Goal: Task Accomplishment & Management: Use online tool/utility

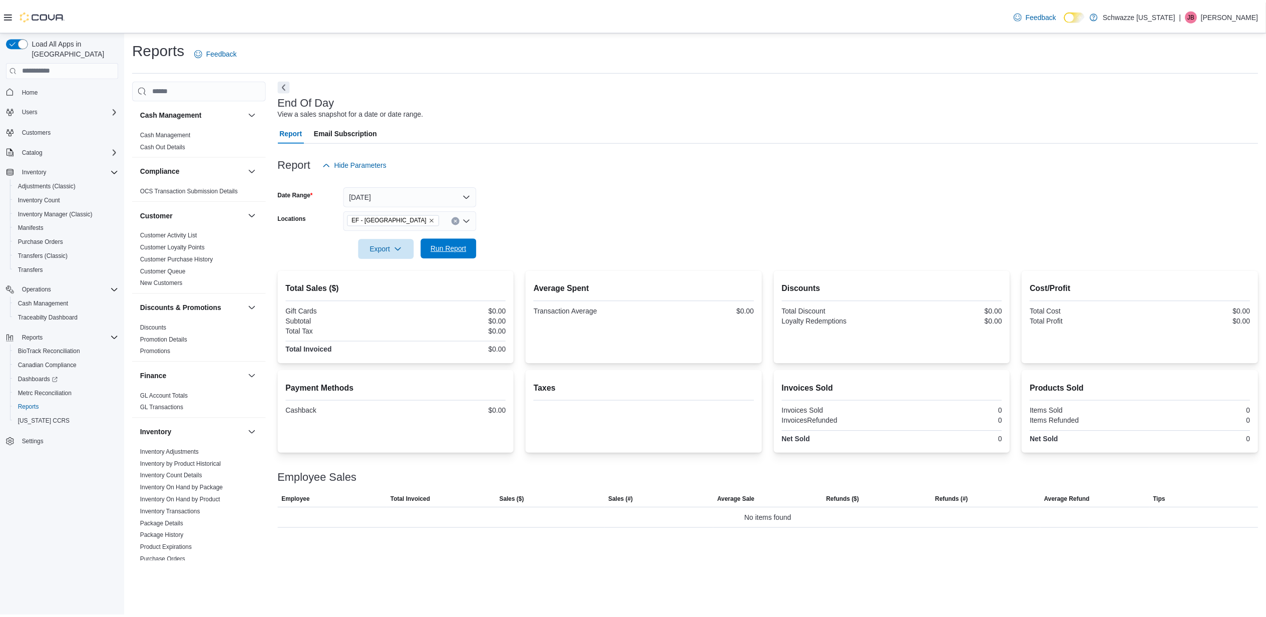
scroll to position [467, 0]
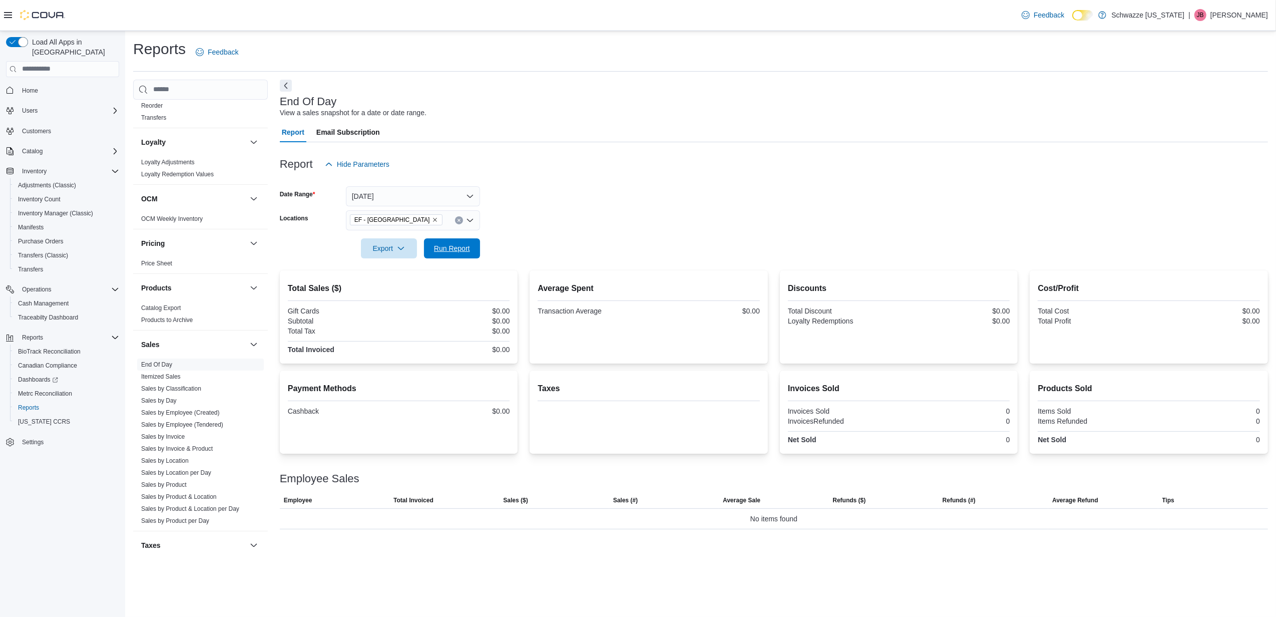
drag, startPoint x: 454, startPoint y: 245, endPoint x: 477, endPoint y: 237, distance: 24.7
click at [470, 238] on div "Export Run Report" at bounding box center [380, 248] width 200 height 20
click at [471, 239] on span "Run Report" at bounding box center [452, 248] width 44 height 20
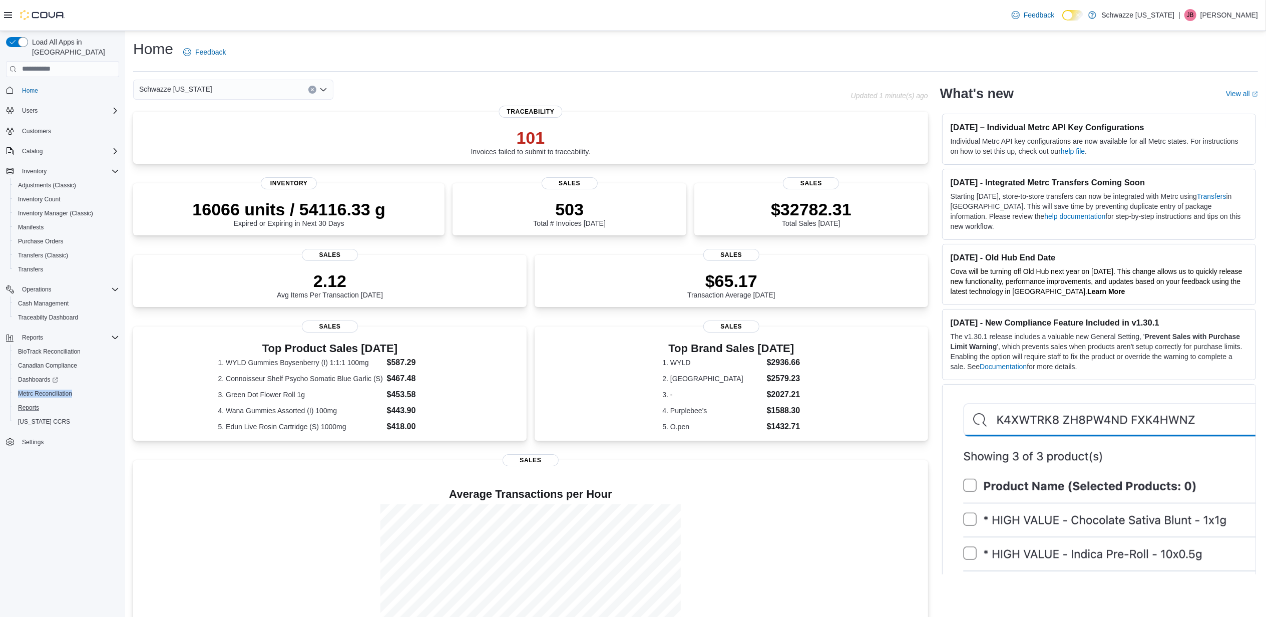
drag, startPoint x: 10, startPoint y: 384, endPoint x: 12, endPoint y: 395, distance: 11.7
click at [12, 395] on div "Reports BioTrack Reconciliation Canadian Compliance Dashboards Metrc Reconcilia…" at bounding box center [62, 379] width 113 height 98
drag, startPoint x: 12, startPoint y: 395, endPoint x: 24, endPoint y: 397, distance: 12.1
click at [23, 404] on span "Reports" at bounding box center [28, 408] width 21 height 8
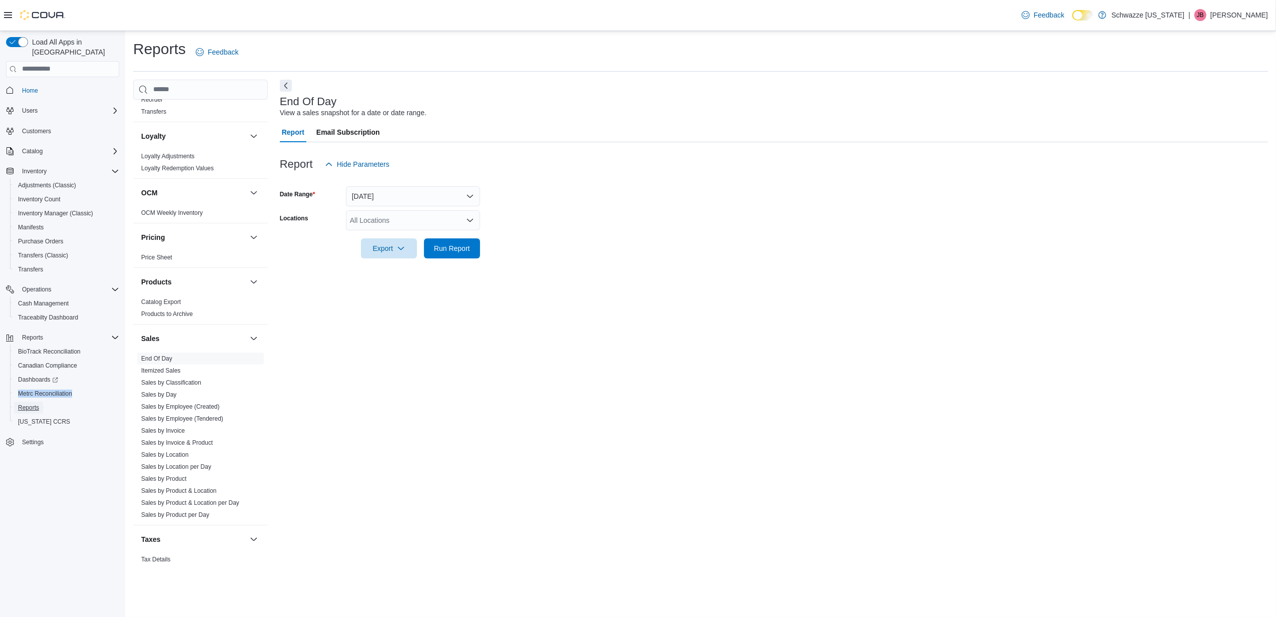
scroll to position [549, 0]
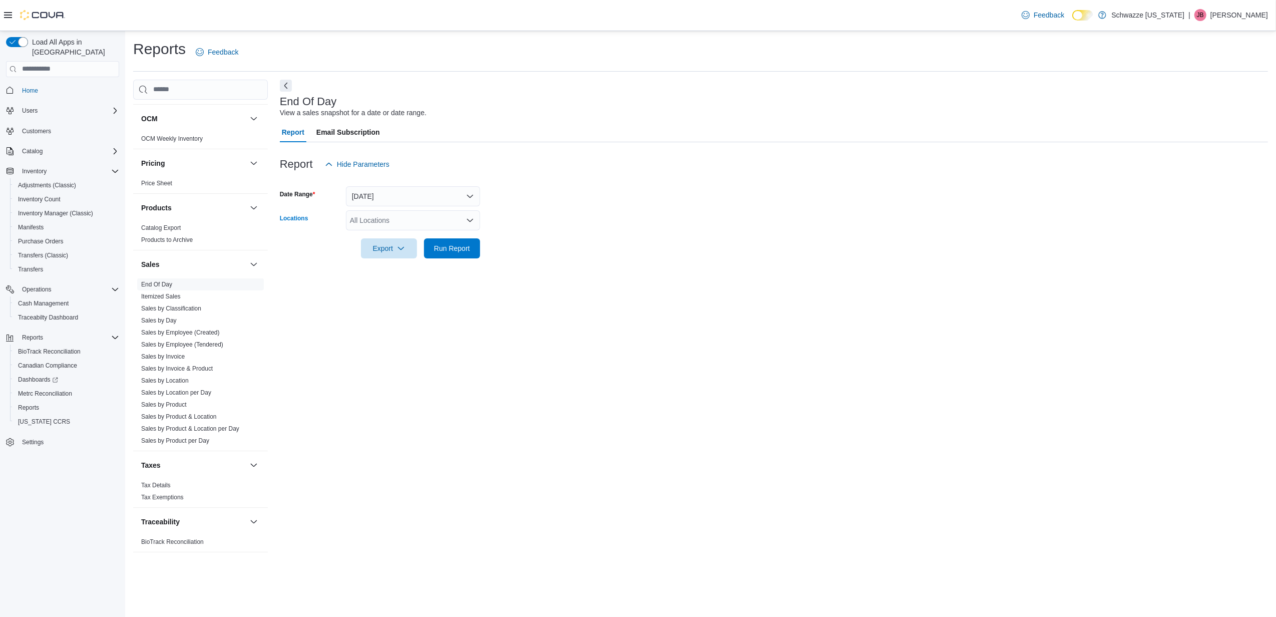
click at [374, 223] on div "All Locations" at bounding box center [413, 220] width 134 height 20
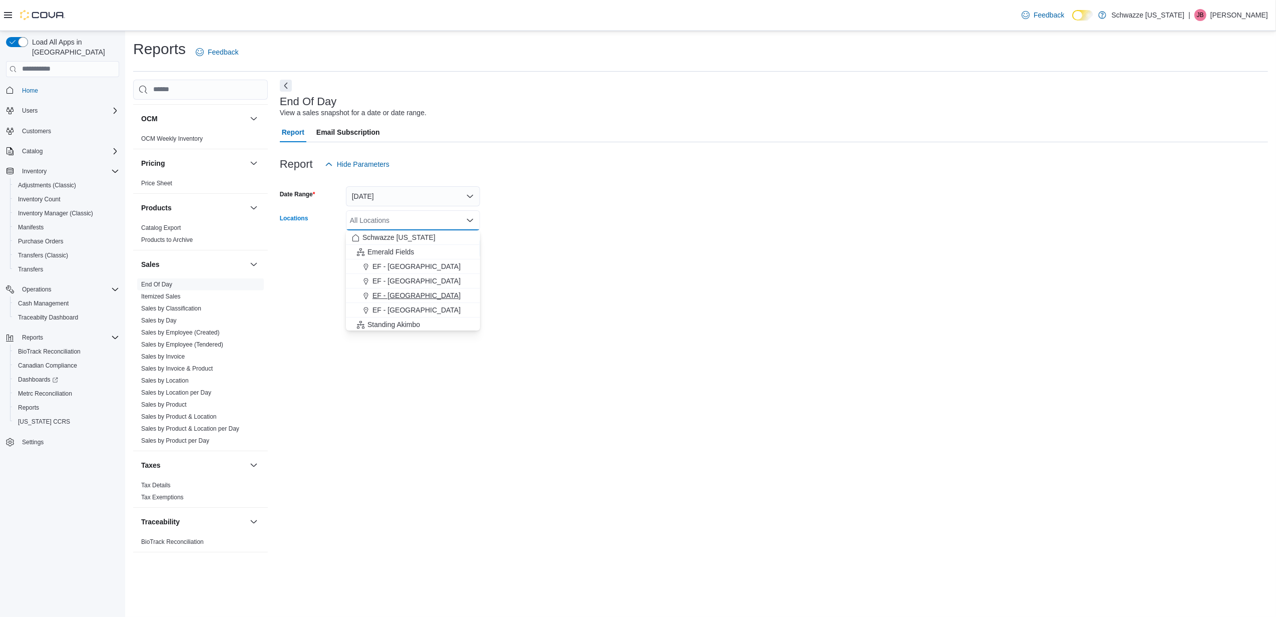
click at [405, 295] on span "EF - [GEOGRAPHIC_DATA]" at bounding box center [417, 295] width 88 height 10
click at [594, 241] on form "Date Range [DATE] Locations [GEOGRAPHIC_DATA] - [GEOGRAPHIC_DATA] Combo box. Se…" at bounding box center [774, 216] width 988 height 84
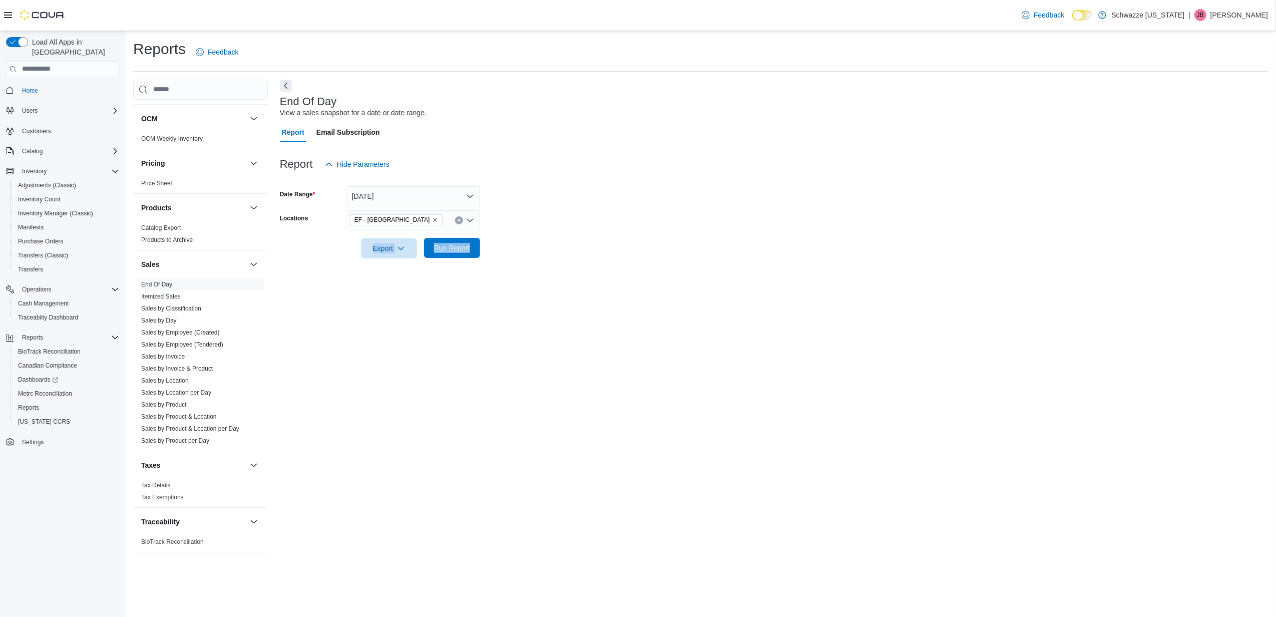
click at [461, 252] on span "Run Report" at bounding box center [452, 248] width 36 height 10
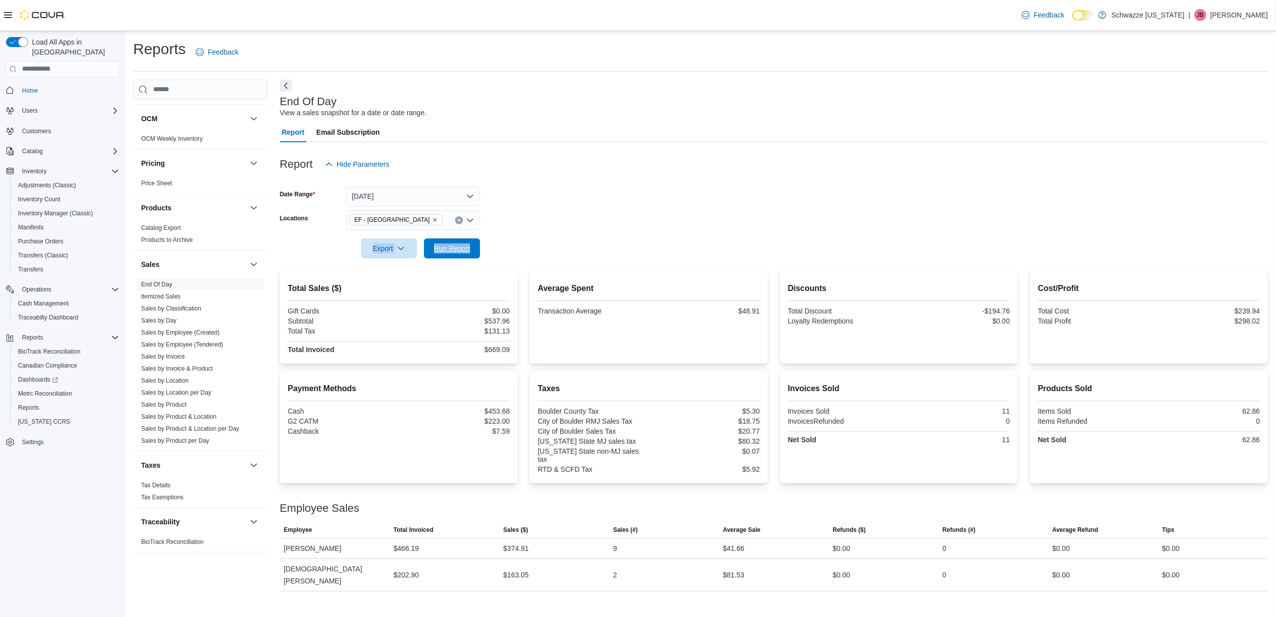
drag, startPoint x: 471, startPoint y: 253, endPoint x: 601, endPoint y: 225, distance: 133.2
click at [471, 253] on span "Run Report" at bounding box center [452, 248] width 44 height 20
